Goal: Task Accomplishment & Management: Manage account settings

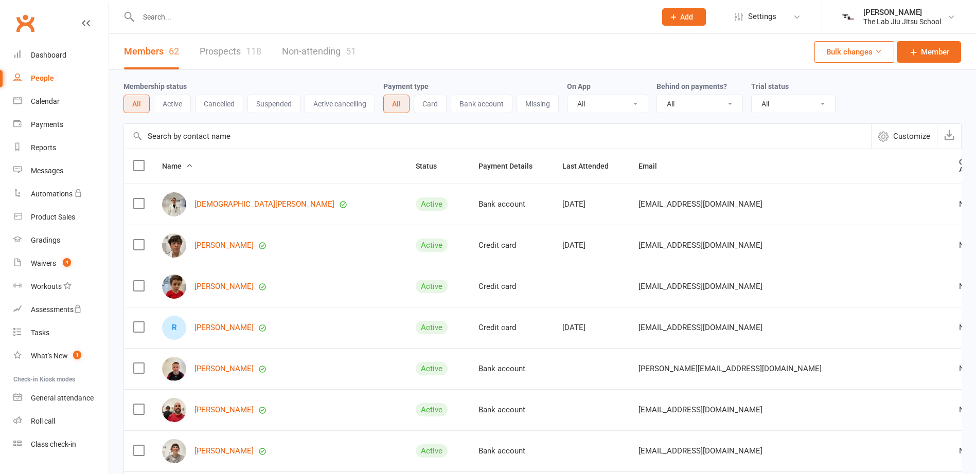
select select "100"
click at [44, 257] on link "Waivers 4" at bounding box center [60, 263] width 95 height 23
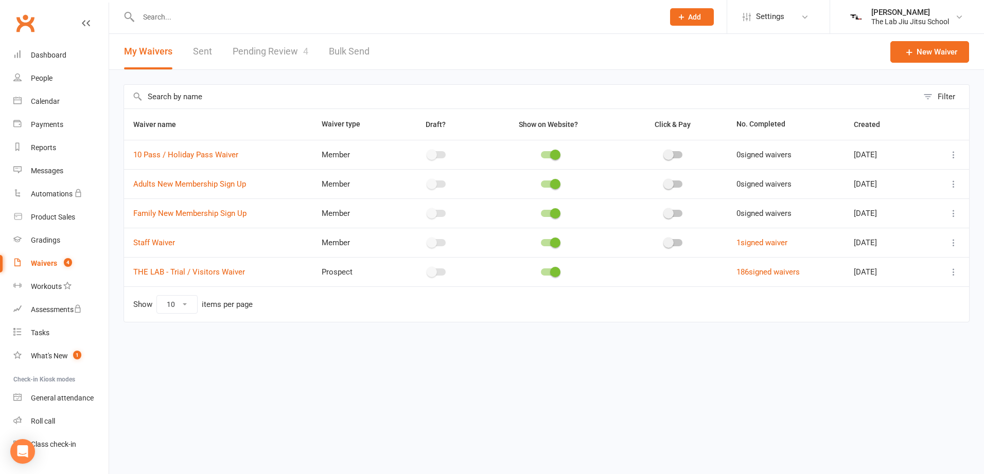
click at [258, 47] on link "Pending Review 4" at bounding box center [271, 52] width 76 height 36
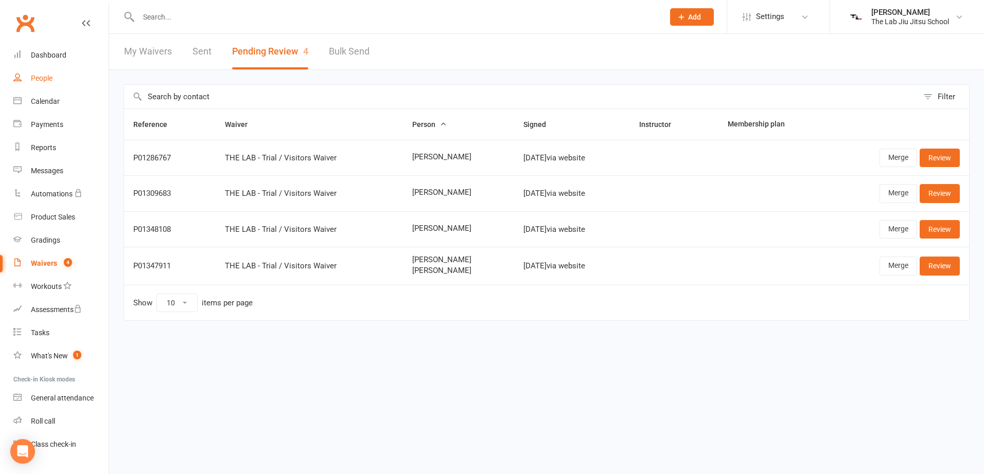
click at [28, 78] on link "People" at bounding box center [60, 78] width 95 height 23
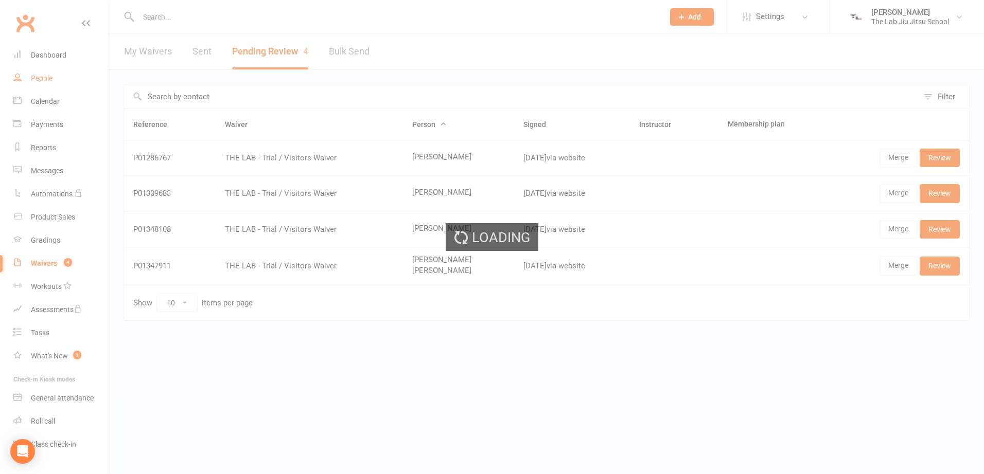
select select "100"
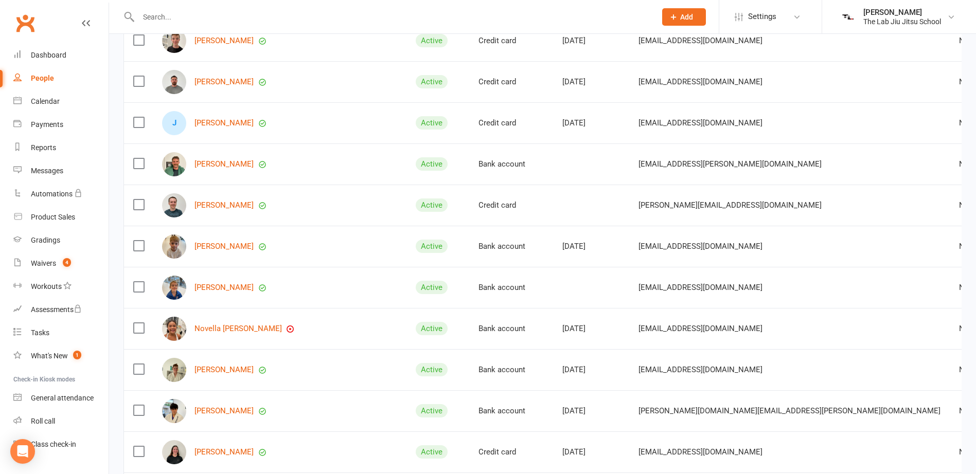
scroll to position [720, 0]
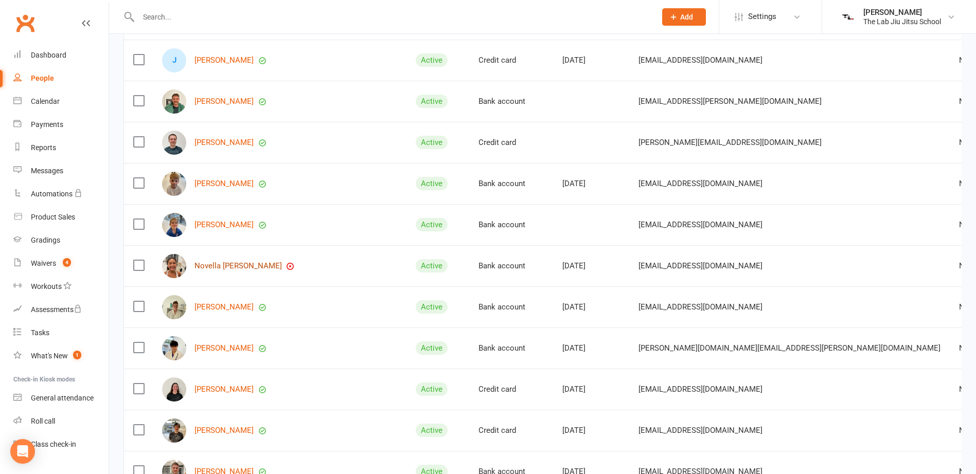
click at [249, 262] on link "Novella [PERSON_NAME]" at bounding box center [238, 266] width 87 height 9
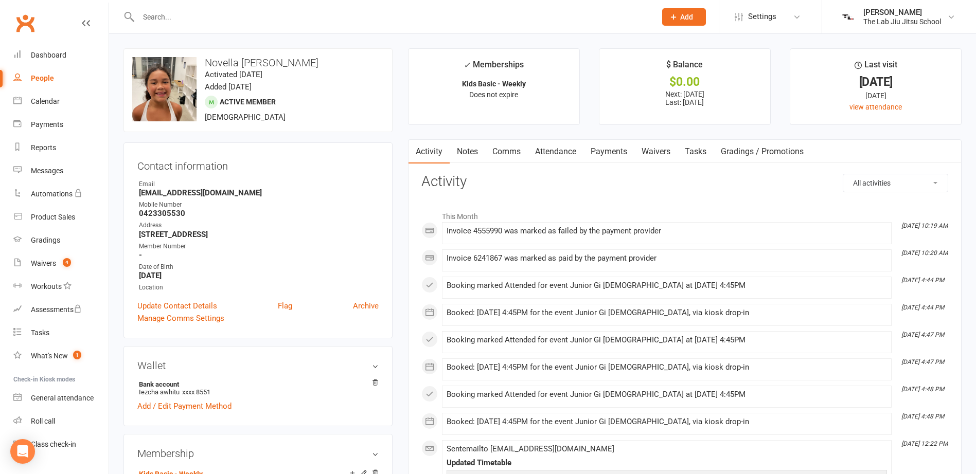
click at [611, 155] on link "Payments" at bounding box center [609, 152] width 51 height 24
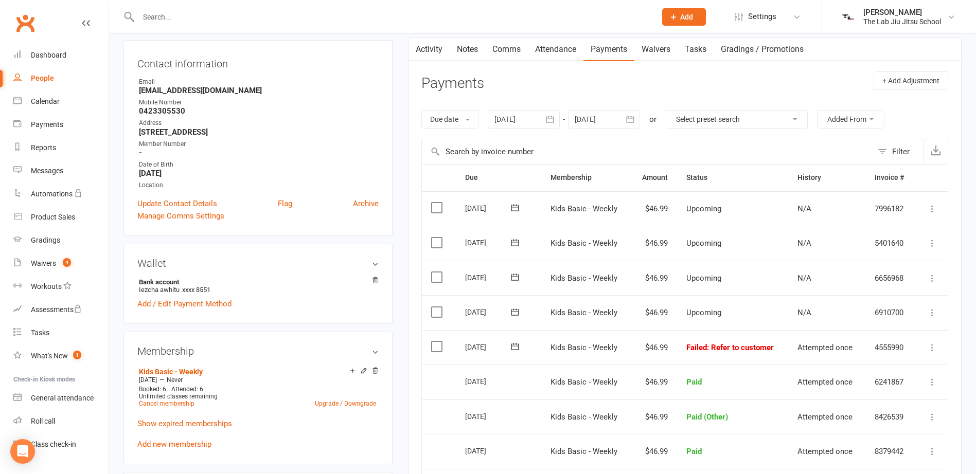
scroll to position [103, 0]
click at [34, 75] on div "People" at bounding box center [42, 78] width 23 height 8
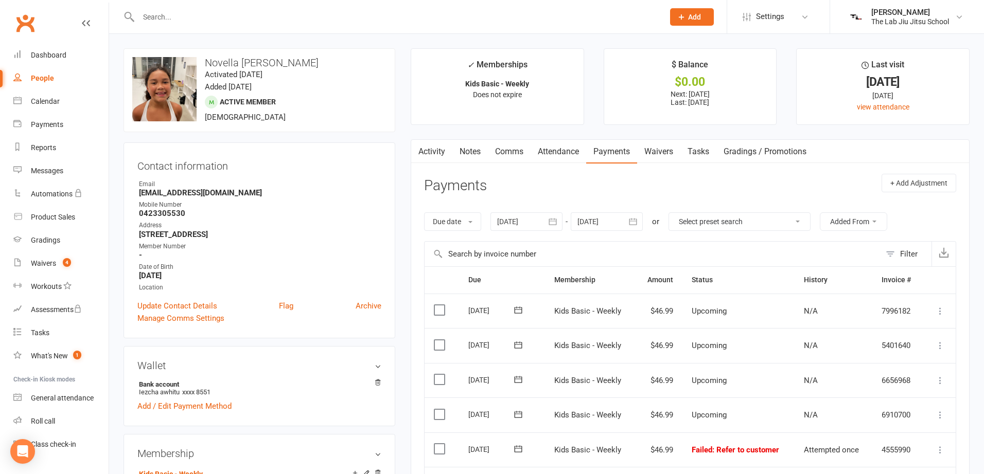
select select "100"
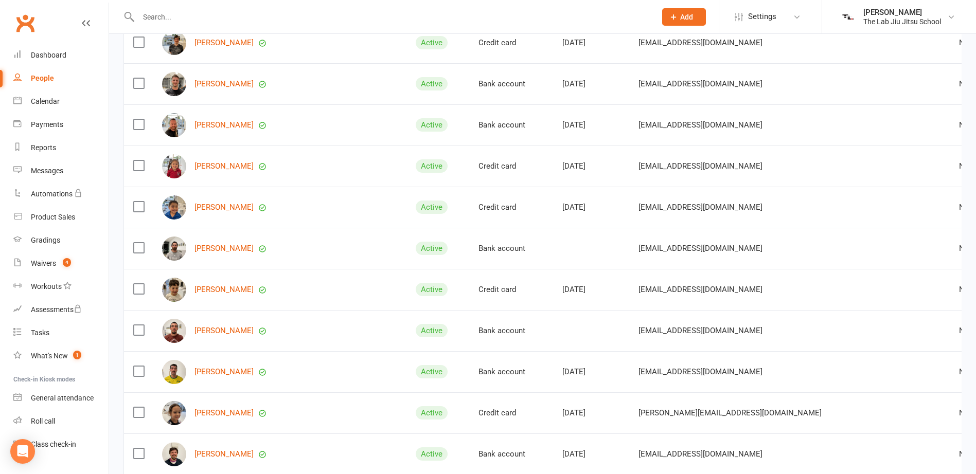
scroll to position [1132, 0]
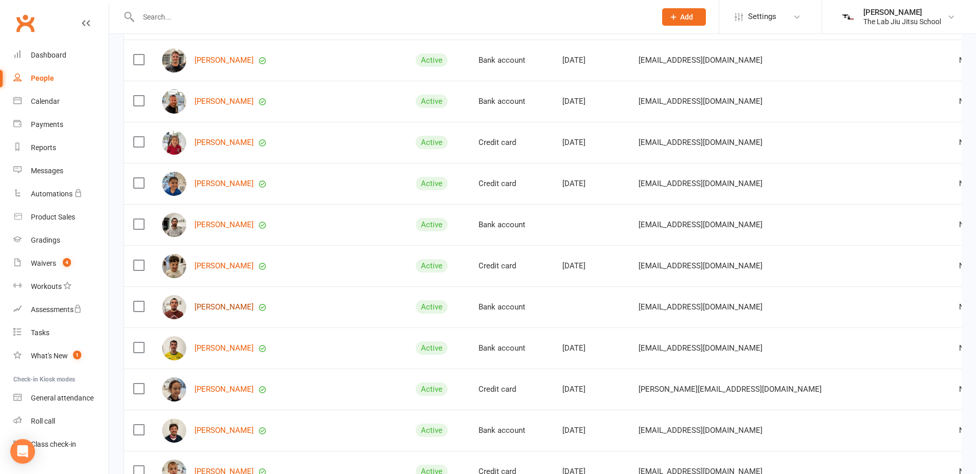
drag, startPoint x: 226, startPoint y: 306, endPoint x: 236, endPoint y: 304, distance: 10.5
click at [225, 306] on link "[PERSON_NAME]" at bounding box center [224, 307] width 59 height 9
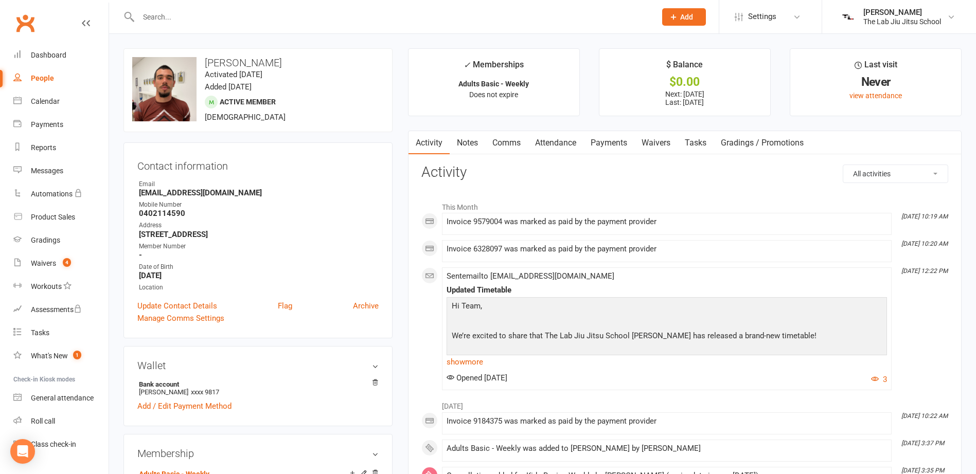
click at [611, 147] on link "Payments" at bounding box center [609, 143] width 51 height 24
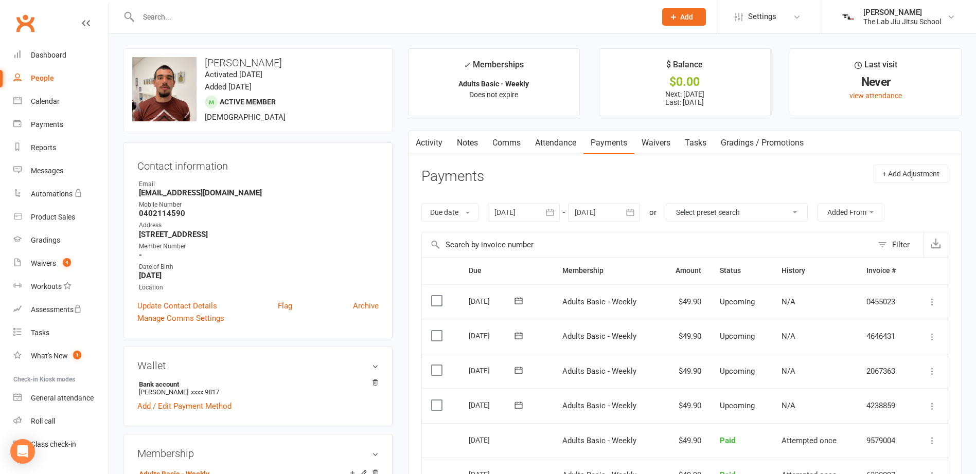
click at [431, 401] on label at bounding box center [438, 405] width 14 height 10
click at [431, 400] on input "checkbox" at bounding box center [434, 400] width 7 height 0
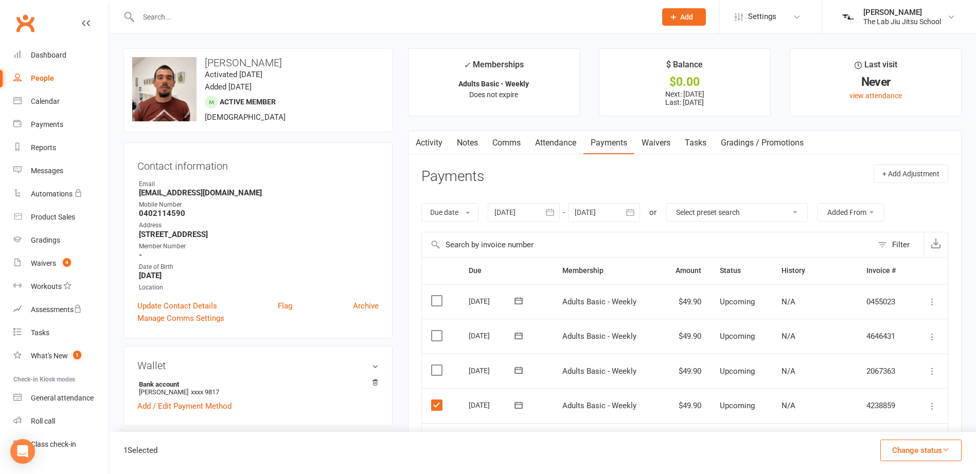
click at [430, 367] on td "Select this" at bounding box center [441, 371] width 38 height 35
click at [437, 372] on label at bounding box center [438, 370] width 14 height 10
click at [437, 365] on input "checkbox" at bounding box center [434, 365] width 7 height 0
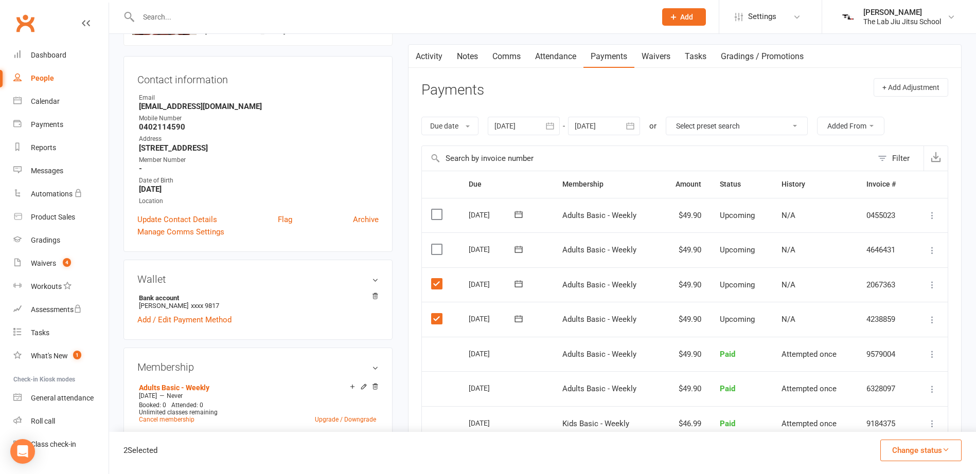
scroll to position [103, 0]
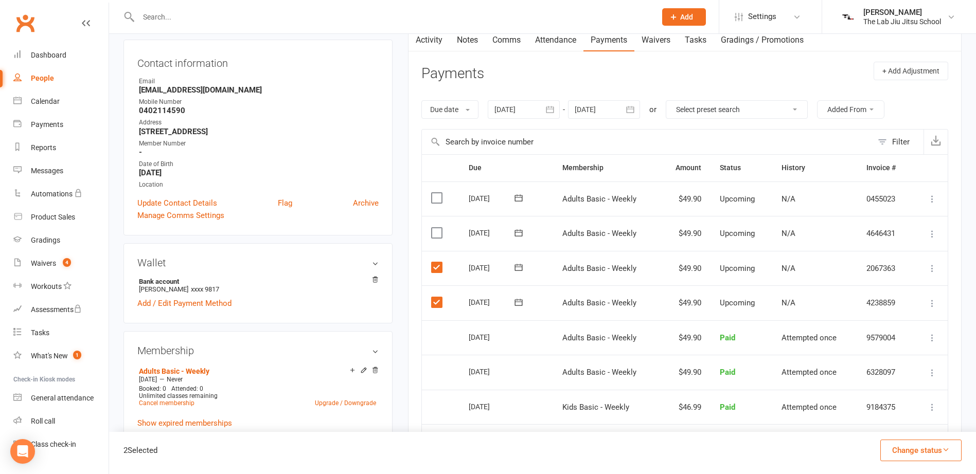
click at [911, 449] on button "Change status" at bounding box center [920, 451] width 81 height 22
click at [902, 422] on link "Skipped" at bounding box center [910, 423] width 102 height 21
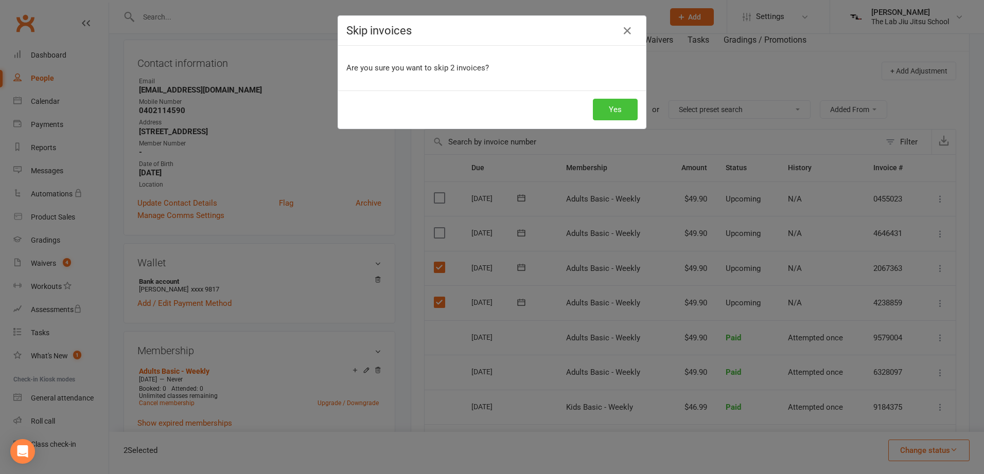
click at [604, 114] on button "Yes" at bounding box center [615, 110] width 45 height 22
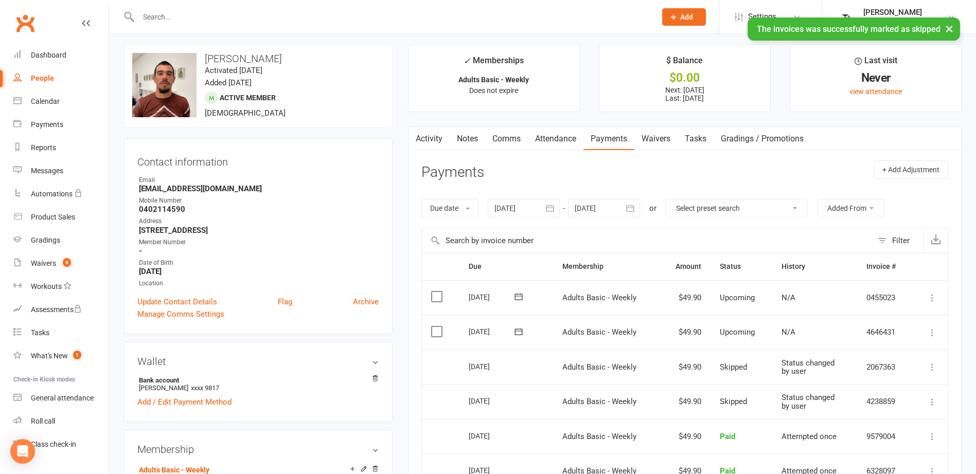
scroll to position [0, 0]
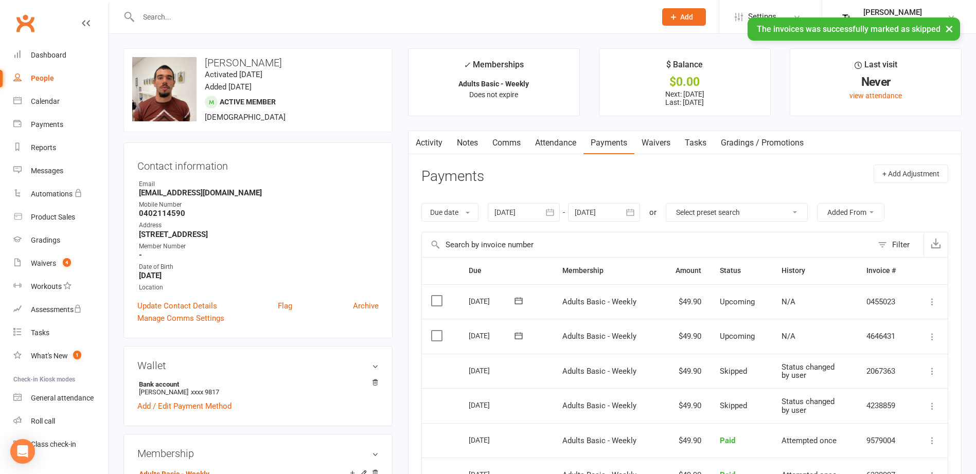
click at [46, 78] on div "People" at bounding box center [42, 78] width 23 height 8
select select "100"
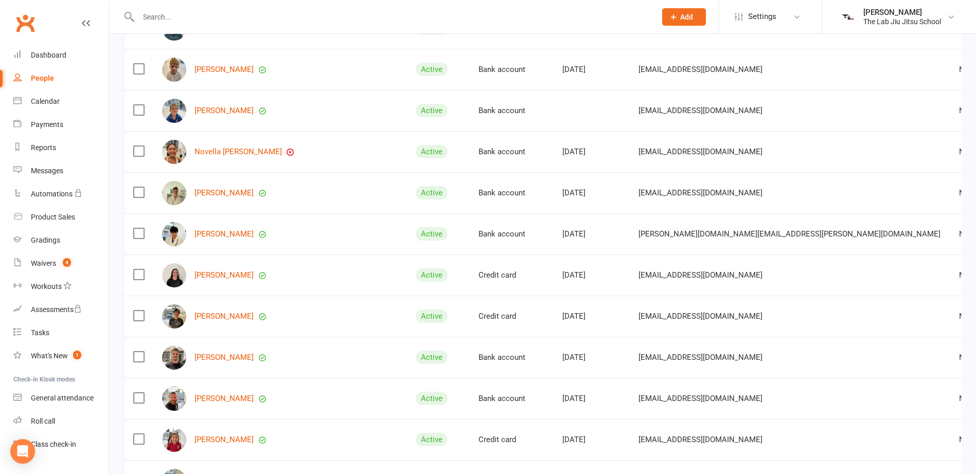
scroll to position [772, 0]
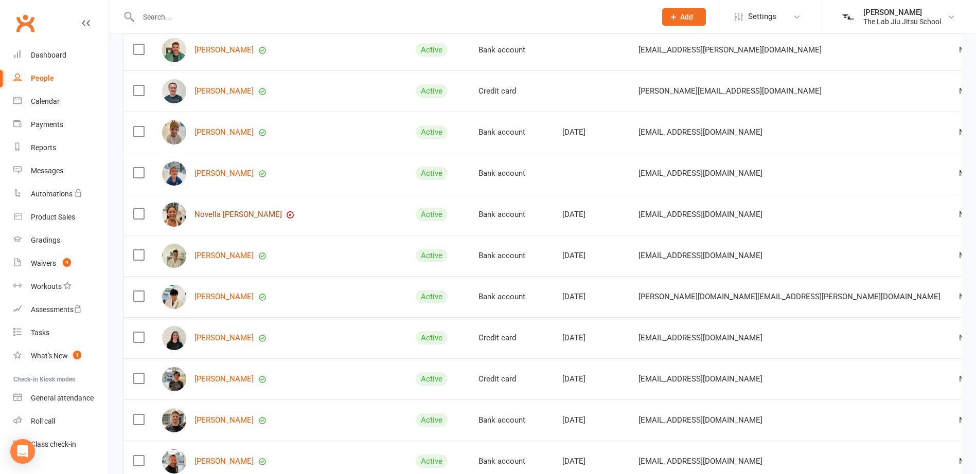
click at [237, 210] on link "Novella [PERSON_NAME]" at bounding box center [238, 214] width 87 height 9
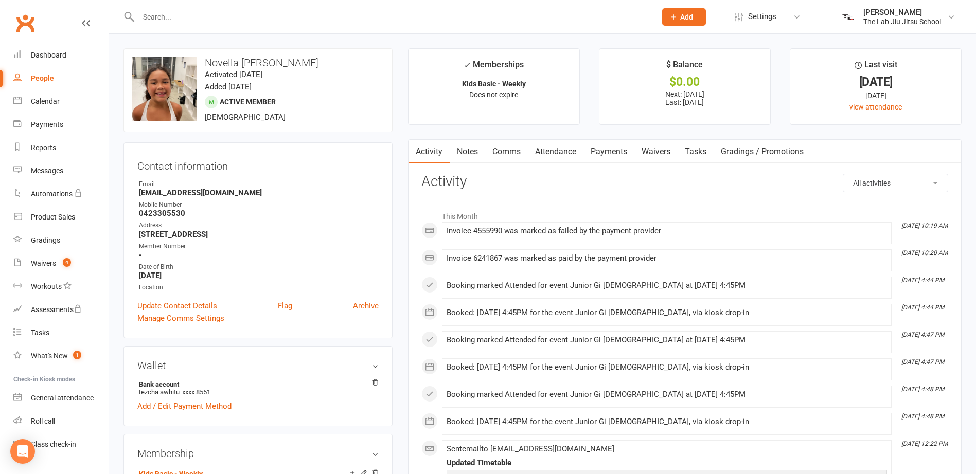
click at [603, 151] on link "Payments" at bounding box center [609, 152] width 51 height 24
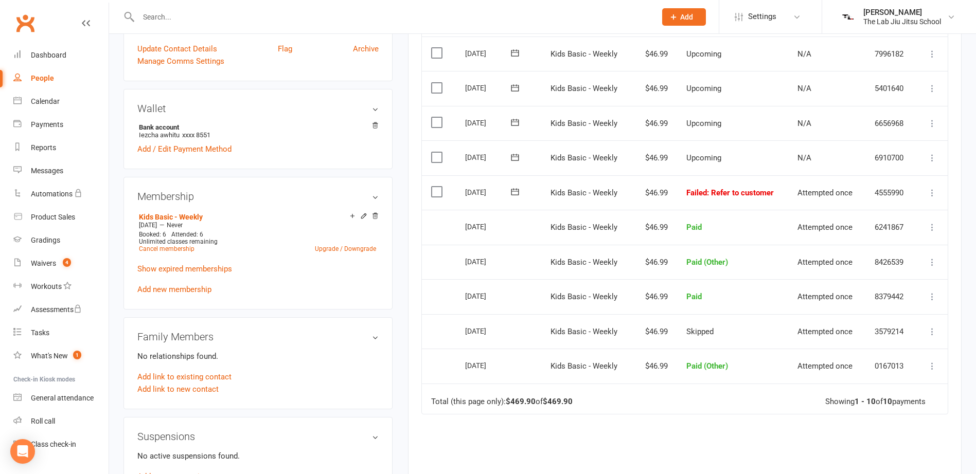
scroll to position [206, 0]
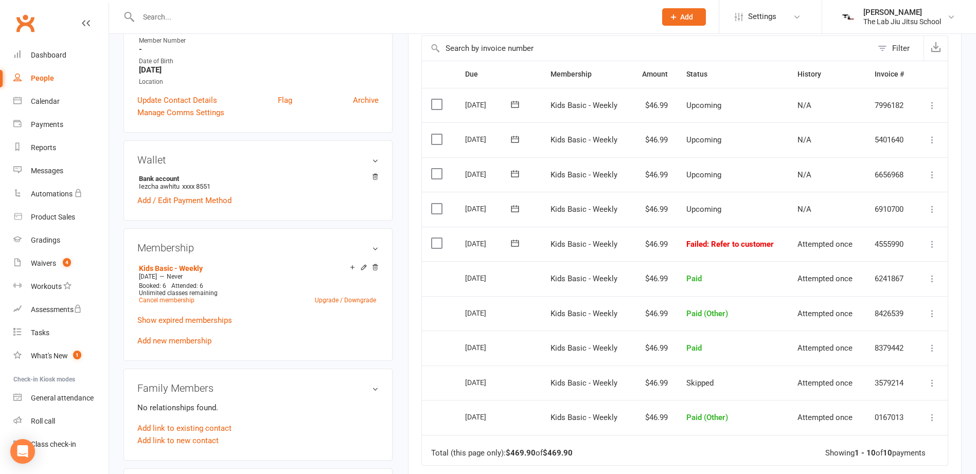
click at [437, 246] on label at bounding box center [438, 243] width 14 height 10
click at [437, 238] on input "checkbox" at bounding box center [434, 238] width 7 height 0
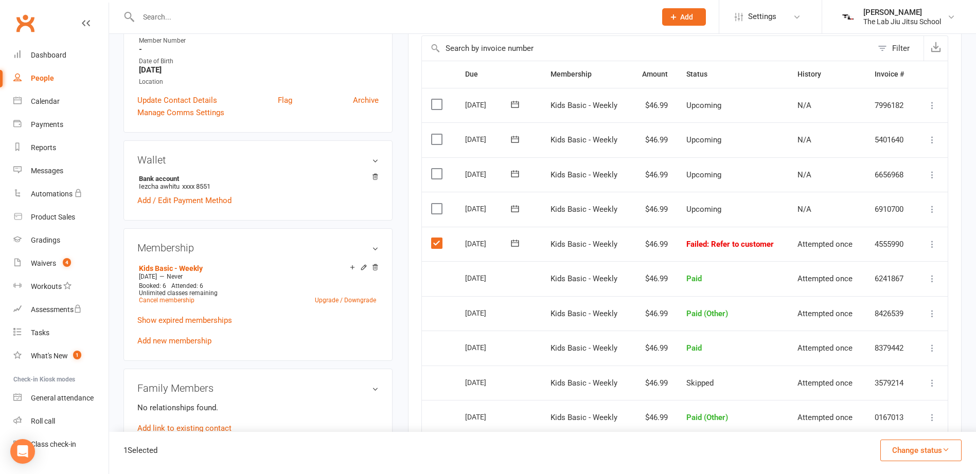
click at [914, 450] on button "Change status" at bounding box center [920, 451] width 81 height 22
click at [908, 420] on link "Skipped" at bounding box center [910, 423] width 102 height 21
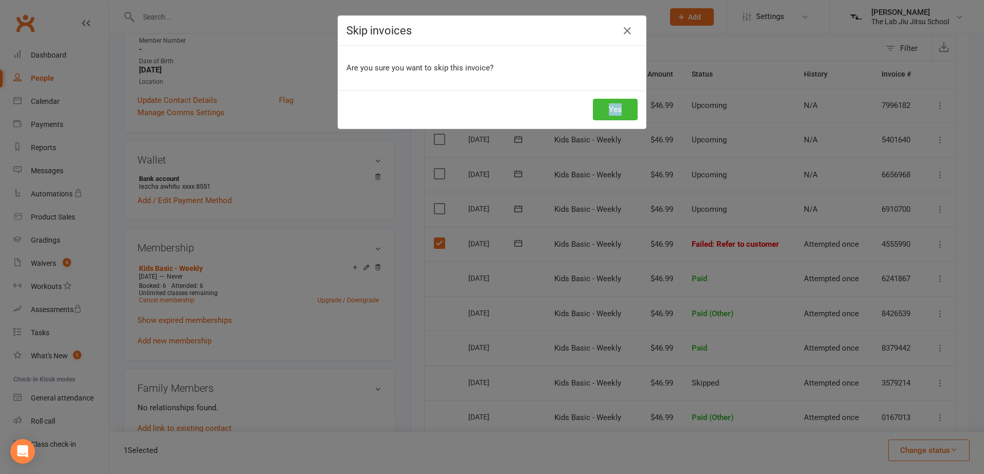
click at [908, 420] on div "Skip invoices Are you sure you want to skip this invoice? Yes" at bounding box center [492, 237] width 984 height 474
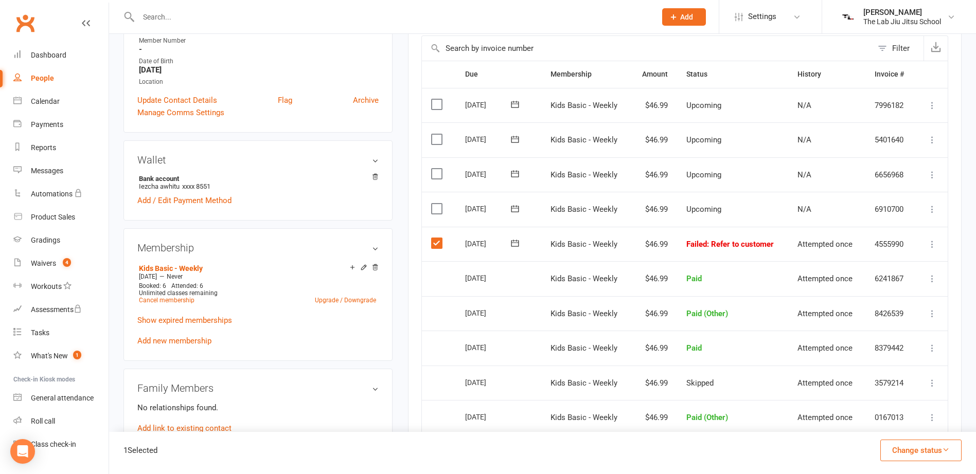
click at [901, 443] on button "Change status" at bounding box center [920, 451] width 81 height 22
click at [897, 403] on link "Paid (Other)" at bounding box center [910, 402] width 102 height 21
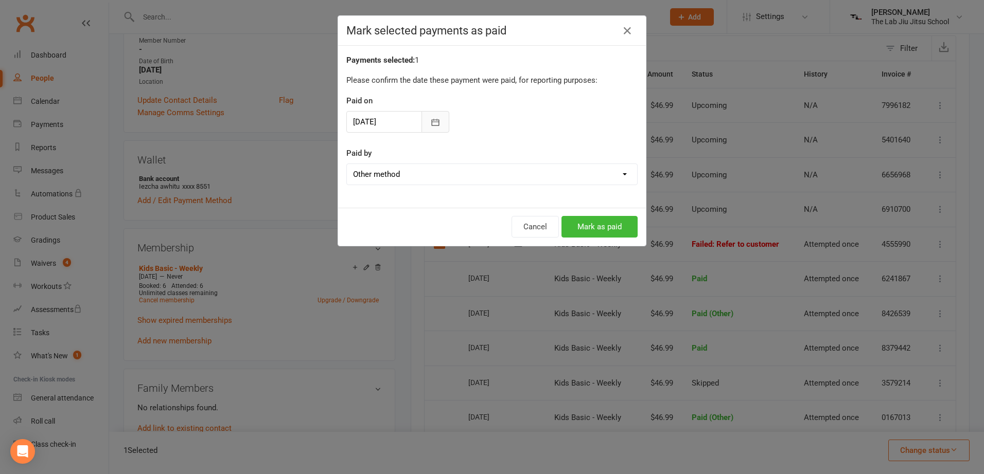
click at [421, 121] on button "button" at bounding box center [435, 122] width 28 height 22
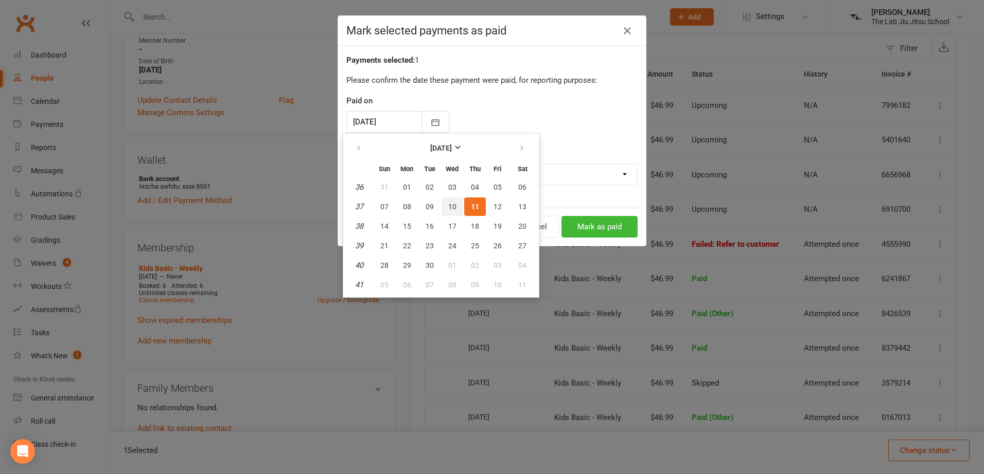
click at [455, 203] on span "10" at bounding box center [452, 207] width 8 height 8
type input "[DATE]"
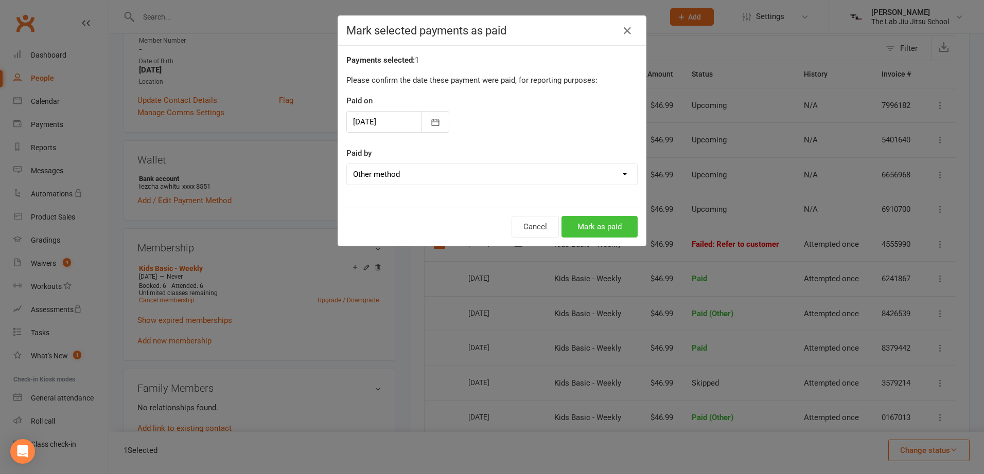
click at [604, 226] on button "Mark as paid" at bounding box center [599, 227] width 76 height 22
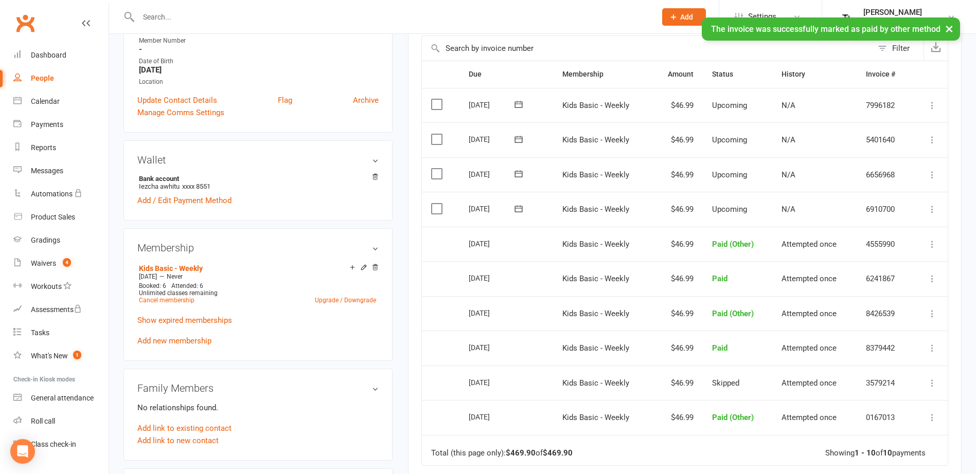
click at [38, 79] on div "People" at bounding box center [42, 78] width 23 height 8
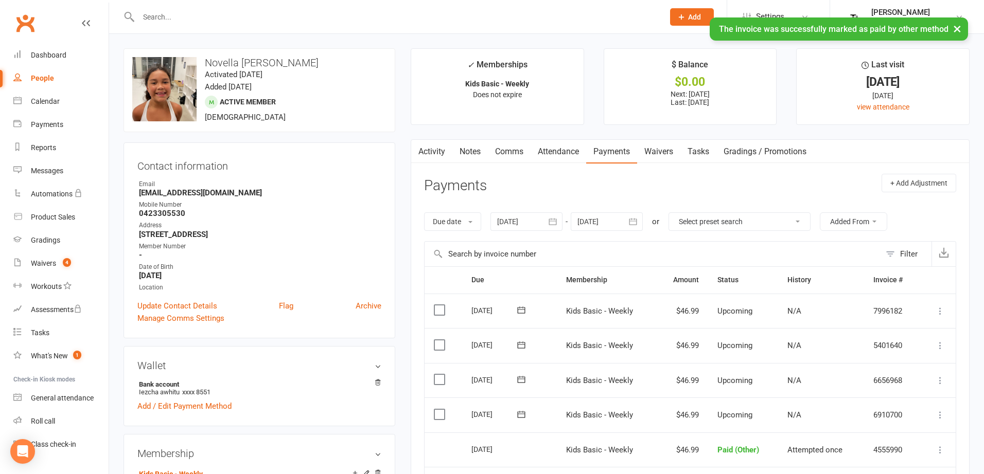
select select "100"
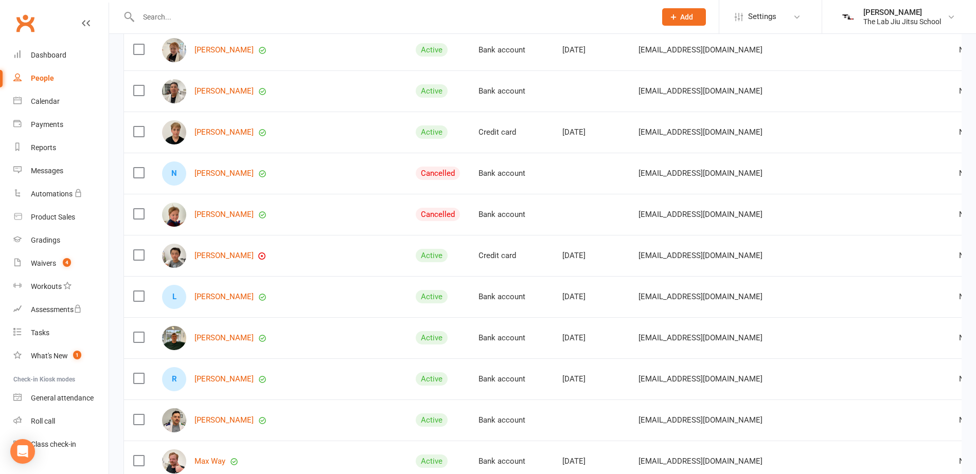
scroll to position [2350, 0]
